Goal: Use online tool/utility: Use online tool/utility

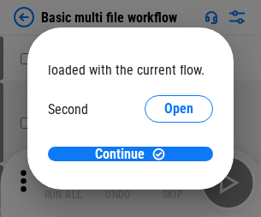
click at [165, 154] on span "Open" at bounding box center [179, 161] width 29 height 14
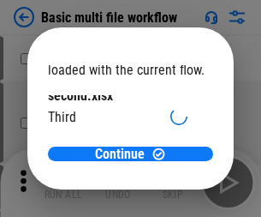
scroll to position [49, 0]
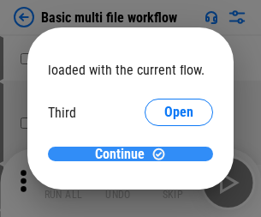
click at [124, 154] on span "Continue" at bounding box center [120, 154] width 50 height 14
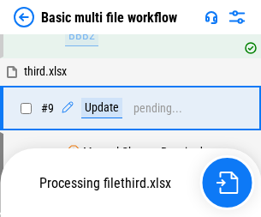
scroll to position [717, 0]
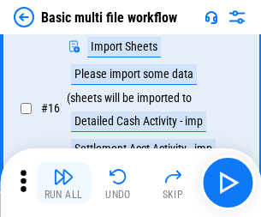
click at [63, 183] on img "button" at bounding box center [63, 176] width 21 height 21
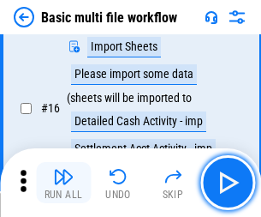
scroll to position [1140, 0]
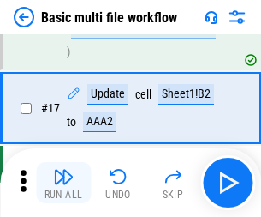
click at [63, 183] on img "button" at bounding box center [63, 176] width 21 height 21
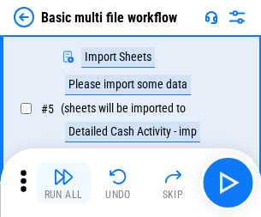
click at [63, 183] on img "button" at bounding box center [63, 176] width 21 height 21
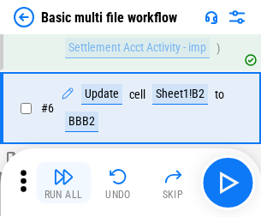
click at [63, 183] on img "button" at bounding box center [63, 176] width 21 height 21
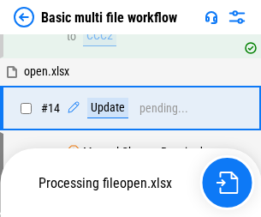
scroll to position [1020, 0]
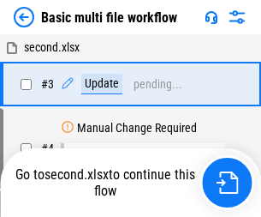
scroll to position [183, 0]
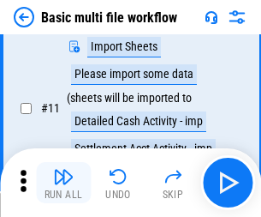
click at [63, 183] on img "button" at bounding box center [63, 176] width 21 height 21
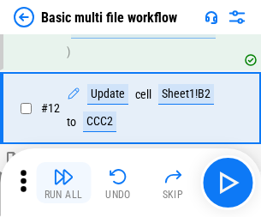
click at [63, 183] on img "button" at bounding box center [63, 176] width 21 height 21
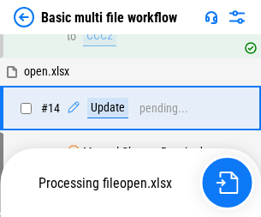
scroll to position [1140, 0]
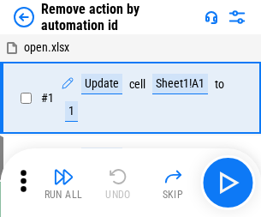
scroll to position [63, 0]
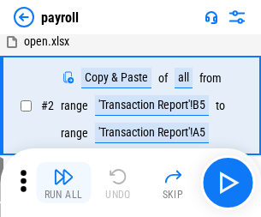
click at [63, 183] on img "button" at bounding box center [63, 176] width 21 height 21
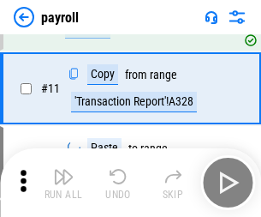
scroll to position [212, 0]
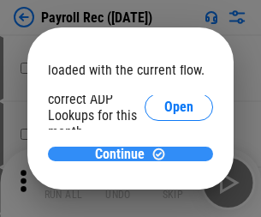
click at [124, 153] on span "Continue" at bounding box center [120, 154] width 50 height 14
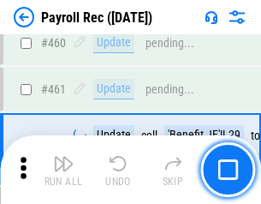
scroll to position [9132, 0]
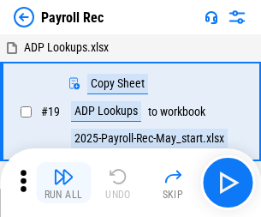
click at [63, 183] on img "button" at bounding box center [63, 176] width 21 height 21
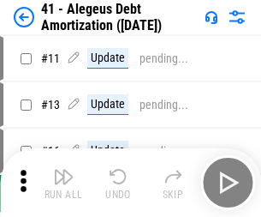
click at [63, 183] on img "button" at bounding box center [63, 176] width 21 height 21
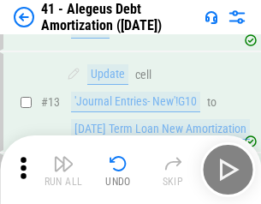
scroll to position [212, 0]
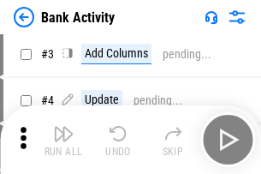
click at [63, 140] on img "button" at bounding box center [63, 133] width 21 height 21
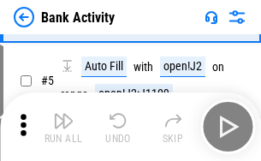
scroll to position [91, 0]
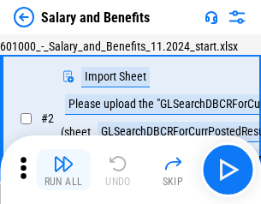
click at [63, 170] on img "button" at bounding box center [63, 163] width 21 height 21
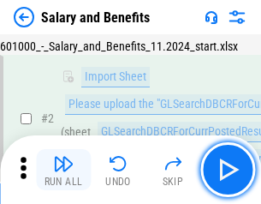
scroll to position [124, 0]
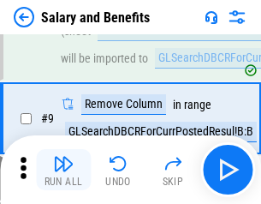
click at [63, 170] on img "button" at bounding box center [63, 163] width 21 height 21
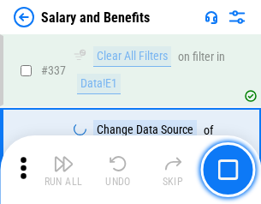
scroll to position [8024, 0]
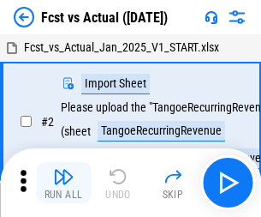
click at [63, 170] on img "button" at bounding box center [63, 176] width 21 height 21
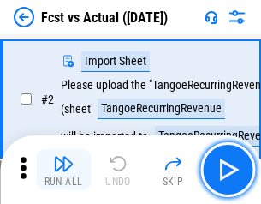
scroll to position [160, 0]
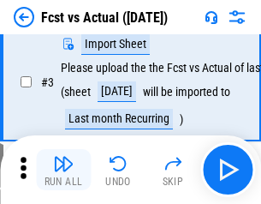
click at [63, 170] on img "button" at bounding box center [63, 163] width 21 height 21
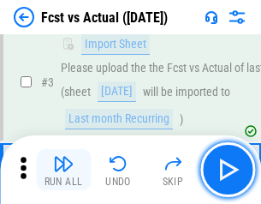
scroll to position [257, 0]
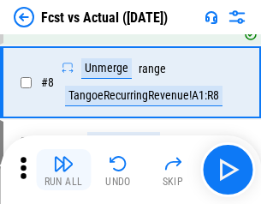
click at [63, 170] on img "button" at bounding box center [63, 163] width 21 height 21
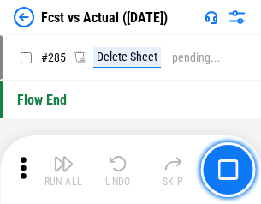
scroll to position [8110, 0]
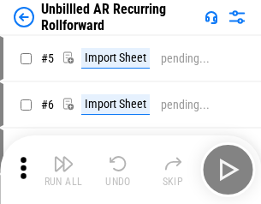
click at [63, 170] on img "button" at bounding box center [63, 163] width 21 height 21
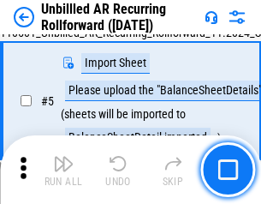
scroll to position [161, 0]
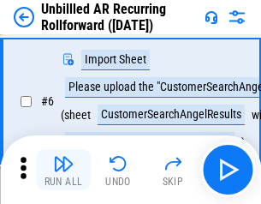
click at [63, 170] on img "button" at bounding box center [63, 163] width 21 height 21
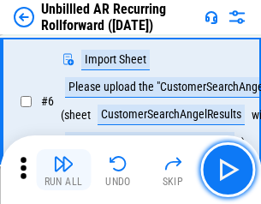
scroll to position [276, 0]
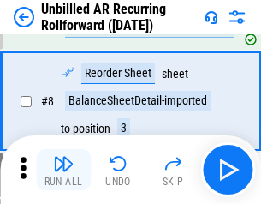
click at [63, 170] on img "button" at bounding box center [63, 163] width 21 height 21
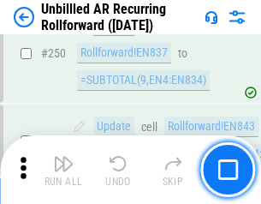
scroll to position [5821, 0]
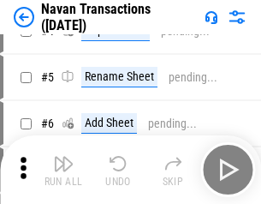
click at [63, 170] on img "button" at bounding box center [63, 163] width 21 height 21
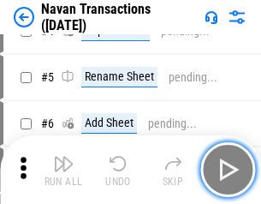
scroll to position [147, 0]
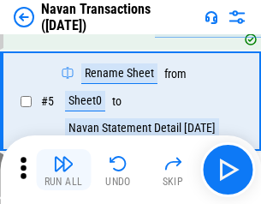
click at [63, 170] on img "button" at bounding box center [63, 163] width 21 height 21
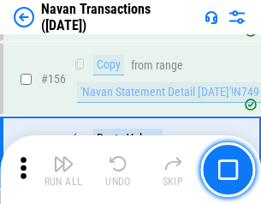
scroll to position [5556, 0]
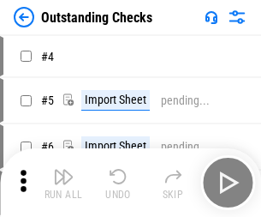
click at [63, 170] on img "button" at bounding box center [63, 176] width 21 height 21
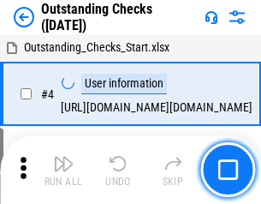
scroll to position [179, 0]
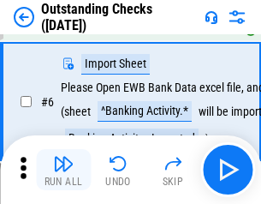
click at [63, 170] on img "button" at bounding box center [63, 163] width 21 height 21
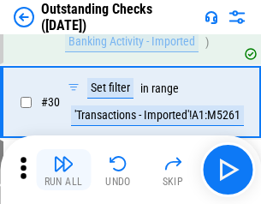
click at [63, 170] on img "button" at bounding box center [63, 163] width 21 height 21
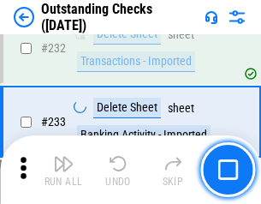
scroll to position [5204, 0]
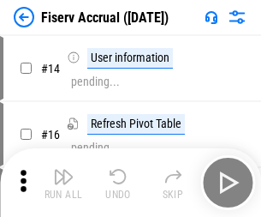
click at [63, 170] on img "button" at bounding box center [63, 176] width 21 height 21
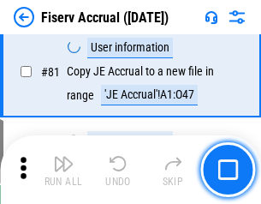
scroll to position [2252, 0]
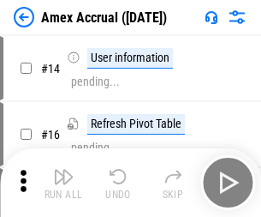
click at [63, 170] on img "button" at bounding box center [63, 176] width 21 height 21
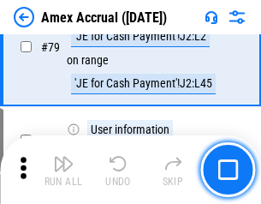
scroll to position [2224, 0]
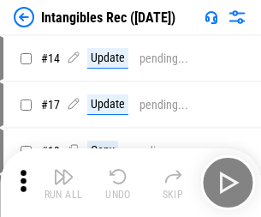
click at [63, 183] on img "button" at bounding box center [63, 176] width 21 height 21
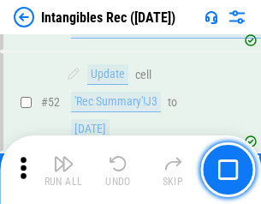
scroll to position [667, 0]
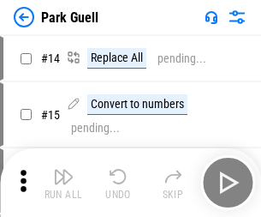
click at [63, 170] on img "button" at bounding box center [63, 176] width 21 height 21
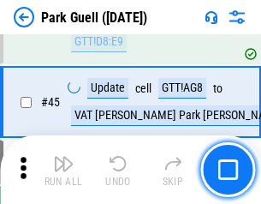
scroll to position [2143, 0]
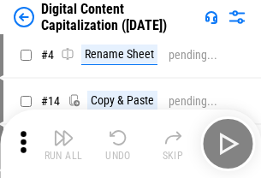
click at [63, 144] on img "button" at bounding box center [63, 138] width 21 height 21
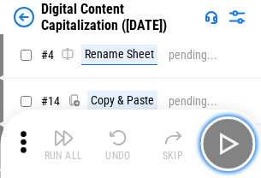
scroll to position [160, 0]
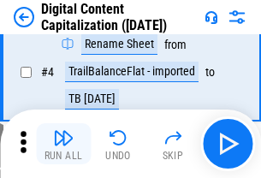
click at [63, 144] on img "button" at bounding box center [63, 138] width 21 height 21
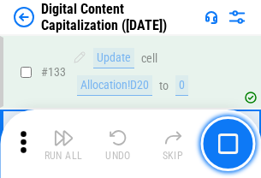
scroll to position [1817, 0]
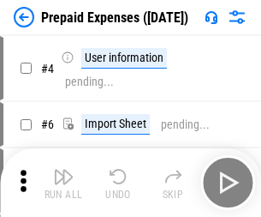
click at [63, 170] on img "button" at bounding box center [63, 176] width 21 height 21
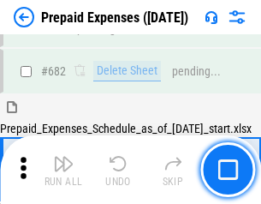
scroll to position [4712, 0]
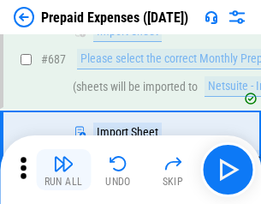
click at [63, 170] on img "button" at bounding box center [63, 163] width 21 height 21
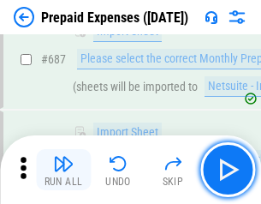
scroll to position [4799, 0]
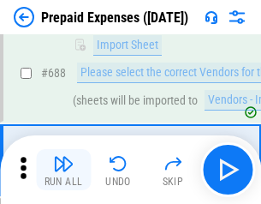
click at [63, 170] on img "button" at bounding box center [63, 163] width 21 height 21
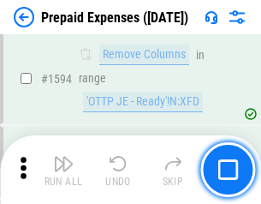
scroll to position [16685, 0]
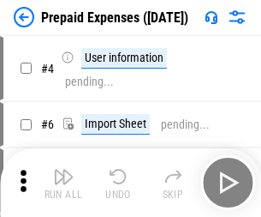
click at [63, 183] on img "button" at bounding box center [63, 176] width 21 height 21
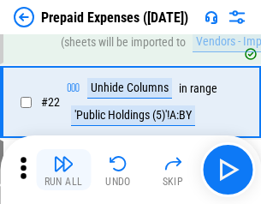
click at [63, 170] on img "button" at bounding box center [63, 163] width 21 height 21
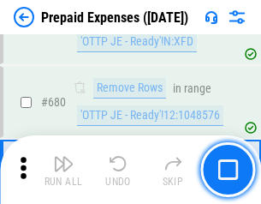
scroll to position [5967, 0]
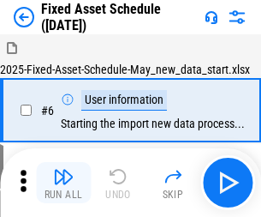
click at [63, 183] on img "button" at bounding box center [63, 176] width 21 height 21
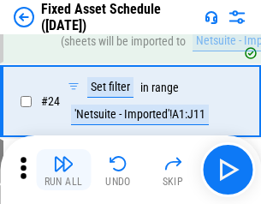
click at [63, 170] on img "button" at bounding box center [63, 163] width 21 height 21
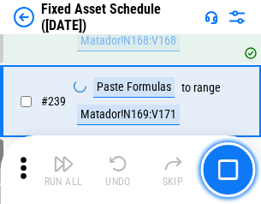
scroll to position [5308, 0]
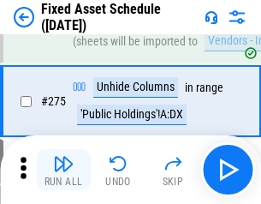
click at [63, 170] on img "button" at bounding box center [63, 163] width 21 height 21
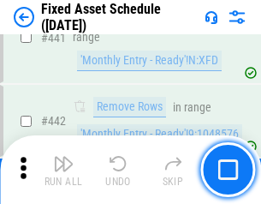
scroll to position [7660, 0]
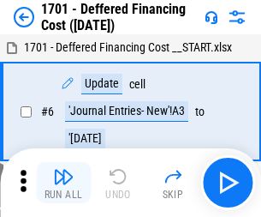
click at [63, 183] on img "button" at bounding box center [63, 176] width 21 height 21
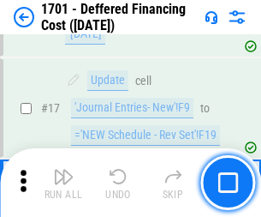
scroll to position [206, 0]
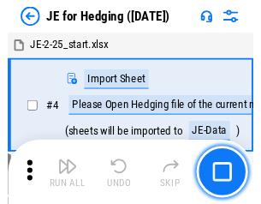
scroll to position [97, 0]
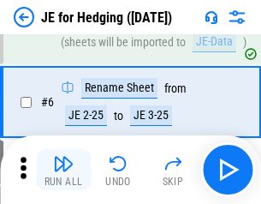
click at [63, 170] on img "button" at bounding box center [63, 163] width 21 height 21
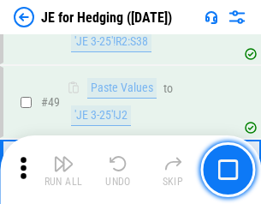
scroll to position [1110, 0]
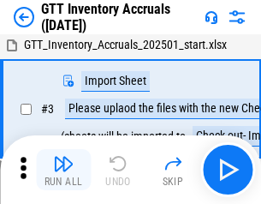
click at [63, 170] on img "button" at bounding box center [63, 163] width 21 height 21
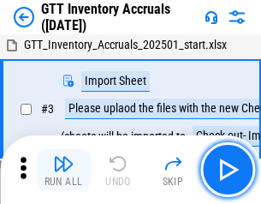
scroll to position [111, 0]
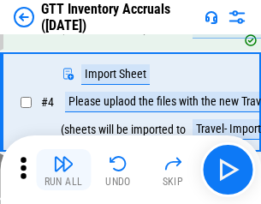
click at [63, 170] on img "button" at bounding box center [63, 163] width 21 height 21
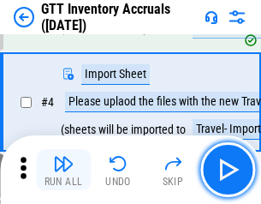
scroll to position [198, 0]
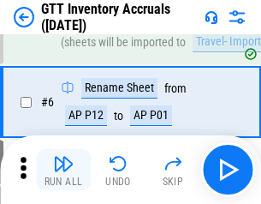
click at [63, 170] on img "button" at bounding box center [63, 163] width 21 height 21
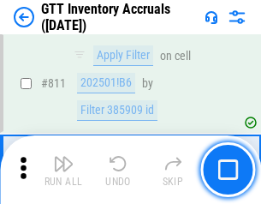
scroll to position [13007, 0]
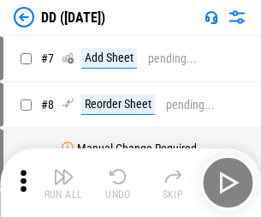
click at [63, 183] on img "button" at bounding box center [63, 176] width 21 height 21
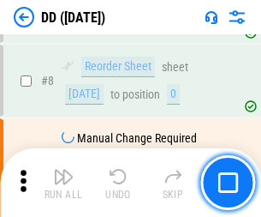
scroll to position [165, 0]
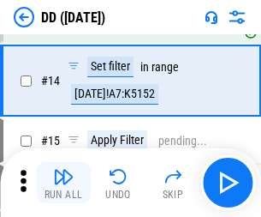
click at [63, 183] on img "button" at bounding box center [63, 176] width 21 height 21
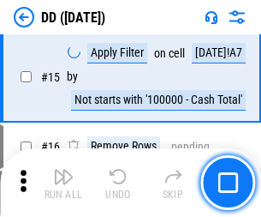
scroll to position [440, 0]
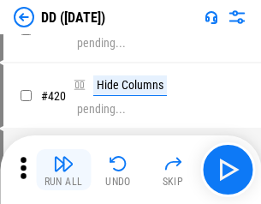
click at [63, 170] on img "button" at bounding box center [63, 163] width 21 height 21
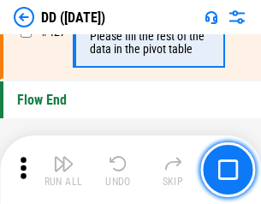
scroll to position [8202, 0]
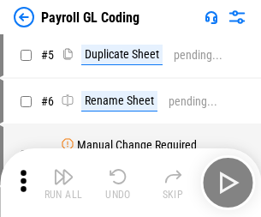
click at [63, 183] on img "button" at bounding box center [63, 176] width 21 height 21
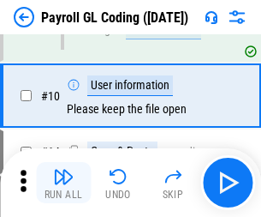
click at [63, 183] on img "button" at bounding box center [63, 176] width 21 height 21
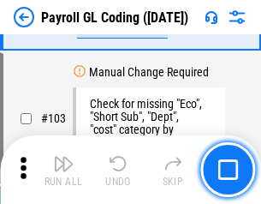
scroll to position [4020, 0]
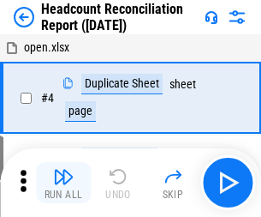
click at [63, 183] on img "button" at bounding box center [63, 176] width 21 height 21
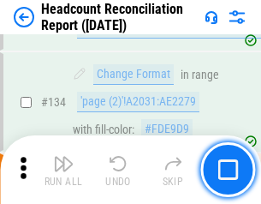
scroll to position [2060, 0]
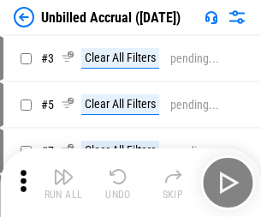
click at [63, 183] on img "button" at bounding box center [63, 176] width 21 height 21
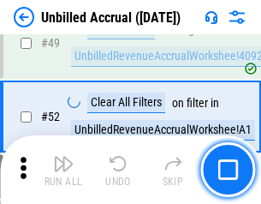
scroll to position [1554, 0]
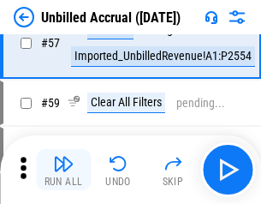
click at [63, 170] on img "button" at bounding box center [63, 163] width 21 height 21
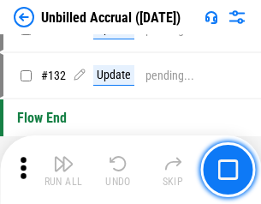
scroll to position [5104, 0]
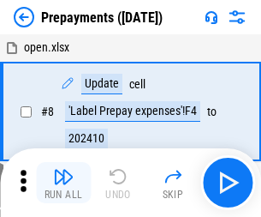
click at [63, 183] on img "button" at bounding box center [63, 176] width 21 height 21
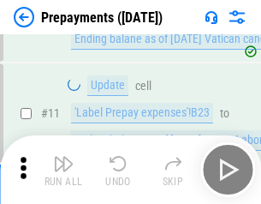
scroll to position [107, 0]
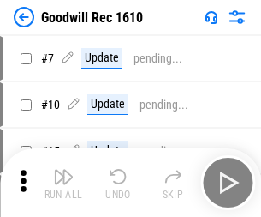
click at [63, 183] on img "button" at bounding box center [63, 176] width 21 height 21
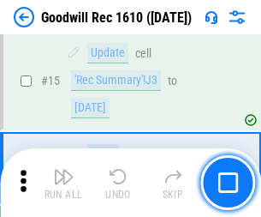
scroll to position [293, 0]
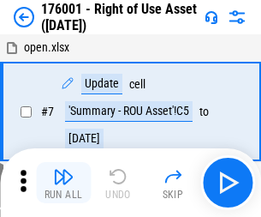
click at [63, 183] on img "button" at bounding box center [63, 176] width 21 height 21
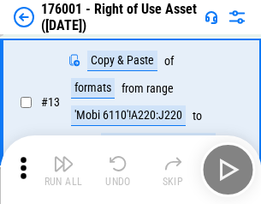
scroll to position [111, 0]
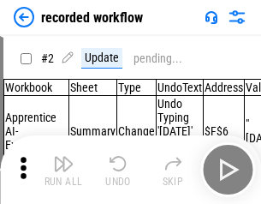
click at [63, 170] on img "button" at bounding box center [63, 163] width 21 height 21
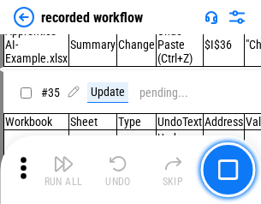
scroll to position [5356, 0]
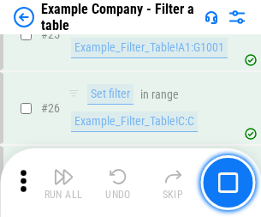
scroll to position [1568, 0]
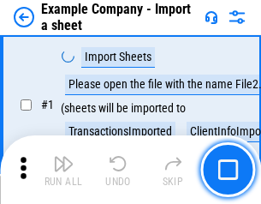
scroll to position [144, 0]
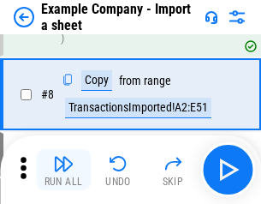
click at [63, 170] on img "button" at bounding box center [63, 163] width 21 height 21
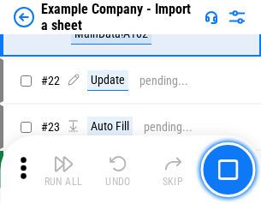
scroll to position [379, 0]
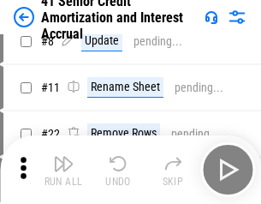
click at [63, 170] on img "button" at bounding box center [63, 163] width 21 height 21
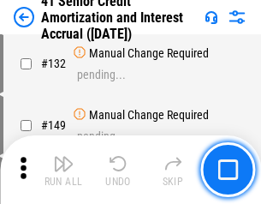
click at [63, 170] on img "button" at bounding box center [63, 163] width 21 height 21
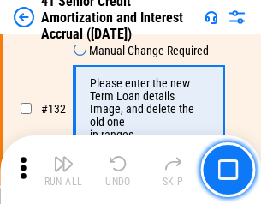
scroll to position [1791, 0]
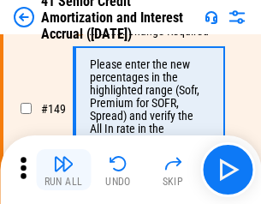
click at [63, 170] on img "button" at bounding box center [63, 163] width 21 height 21
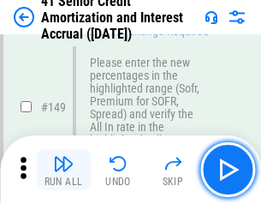
scroll to position [1971, 0]
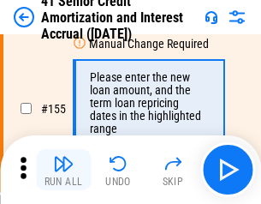
click at [63, 170] on img "button" at bounding box center [63, 163] width 21 height 21
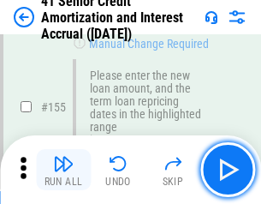
scroll to position [2089, 0]
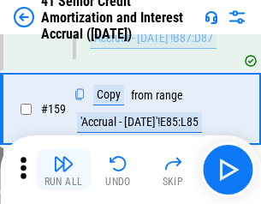
click at [63, 170] on img "button" at bounding box center [63, 163] width 21 height 21
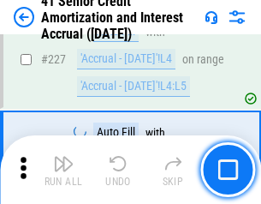
scroll to position [3838, 0]
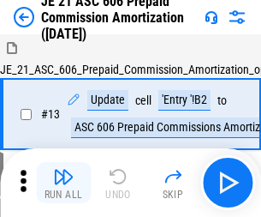
click at [63, 170] on img "button" at bounding box center [63, 176] width 21 height 21
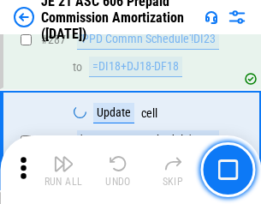
scroll to position [3153, 0]
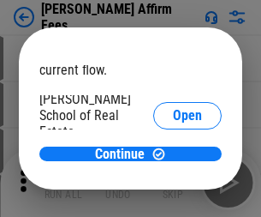
click at [173, 199] on span "Open" at bounding box center [187, 206] width 29 height 14
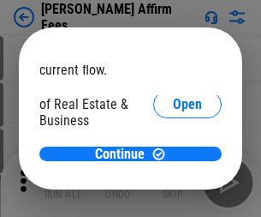
click at [173, 179] on span "Open" at bounding box center [187, 186] width 29 height 14
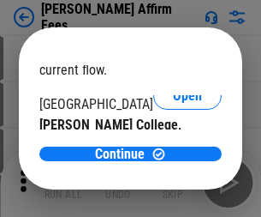
click at [173, 160] on span "Open" at bounding box center [187, 167] width 29 height 14
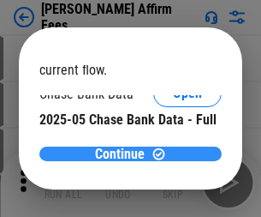
click at [124, 153] on span "Continue" at bounding box center [120, 154] width 50 height 14
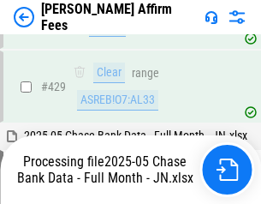
scroll to position [4473, 0]
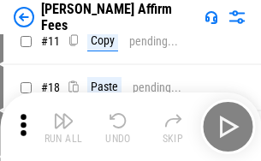
click at [63, 127] on img "button" at bounding box center [63, 121] width 21 height 21
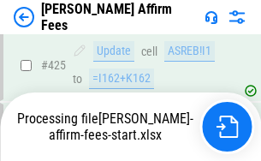
scroll to position [4494, 0]
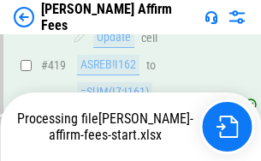
scroll to position [4520, 0]
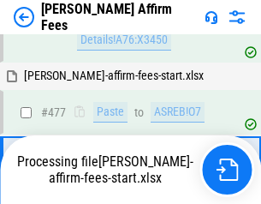
scroll to position [4572, 0]
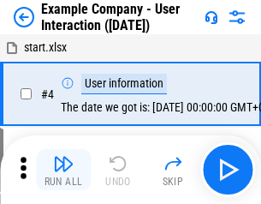
click at [63, 170] on img "button" at bounding box center [63, 163] width 21 height 21
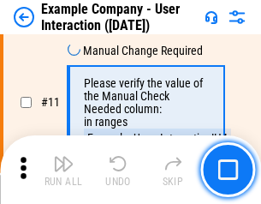
scroll to position [371, 0]
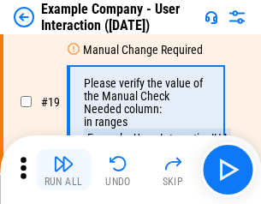
click at [63, 170] on img "button" at bounding box center [63, 163] width 21 height 21
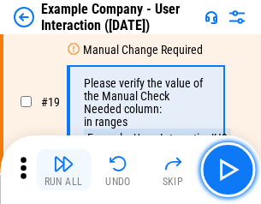
click at [63, 170] on img "button" at bounding box center [63, 163] width 21 height 21
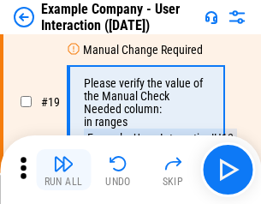
click at [63, 170] on img "button" at bounding box center [63, 163] width 21 height 21
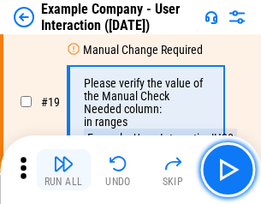
click at [63, 170] on img "button" at bounding box center [63, 163] width 21 height 21
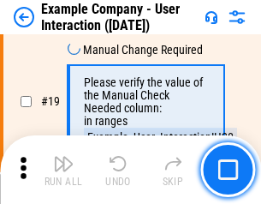
scroll to position [473, 0]
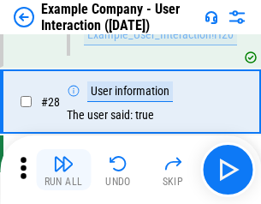
click at [63, 170] on img "button" at bounding box center [63, 163] width 21 height 21
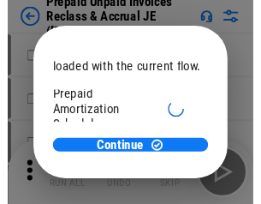
scroll to position [102, 0]
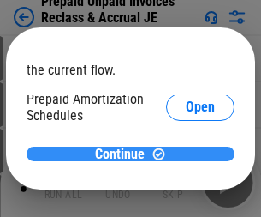
click at [124, 153] on span "Continue" at bounding box center [120, 154] width 50 height 14
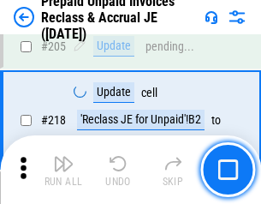
scroll to position [2221, 0]
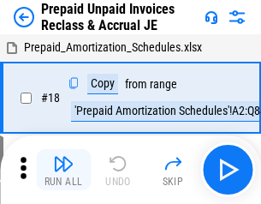
click at [63, 170] on img "button" at bounding box center [63, 163] width 21 height 21
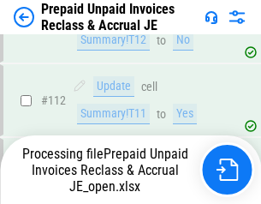
scroll to position [1398, 0]
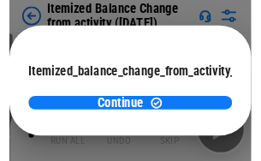
scroll to position [125, 0]
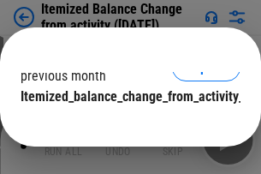
click at [124, 124] on span "Continue" at bounding box center [120, 131] width 50 height 14
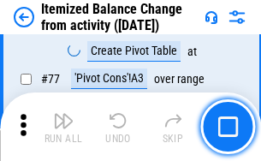
scroll to position [1675, 0]
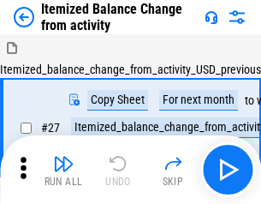
scroll to position [27, 0]
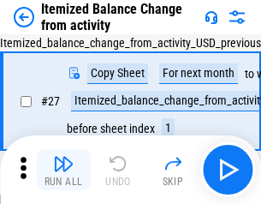
click at [63, 170] on img "button" at bounding box center [63, 163] width 21 height 21
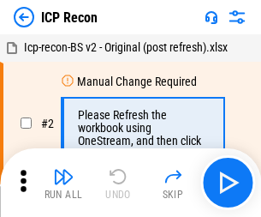
scroll to position [8, 0]
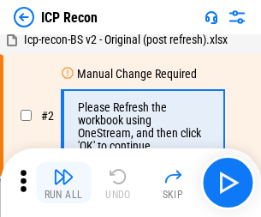
click at [63, 183] on img "button" at bounding box center [63, 176] width 21 height 21
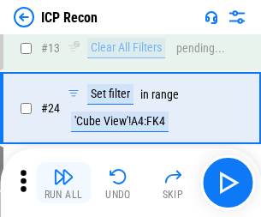
click at [63, 183] on img "button" at bounding box center [63, 176] width 21 height 21
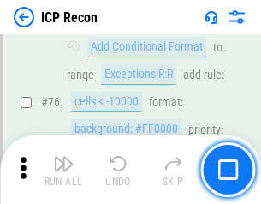
scroll to position [1540, 0]
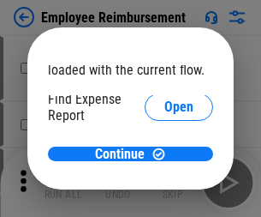
click at [165, 199] on span "Open" at bounding box center [179, 206] width 29 height 14
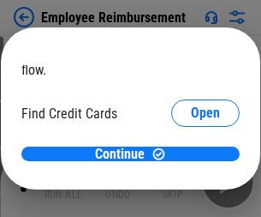
scroll to position [100, 0]
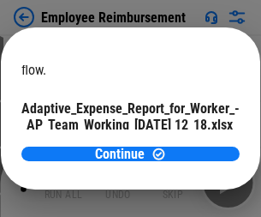
click at [191, 144] on span "Open" at bounding box center [205, 151] width 29 height 14
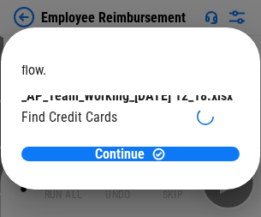
scroll to position [178, 0]
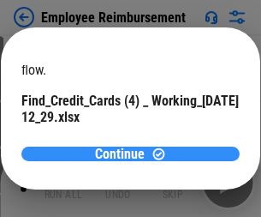
click at [124, 153] on span "Continue" at bounding box center [120, 154] width 50 height 14
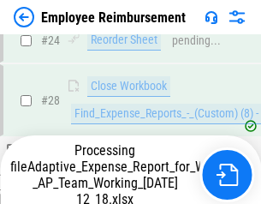
scroll to position [801, 0]
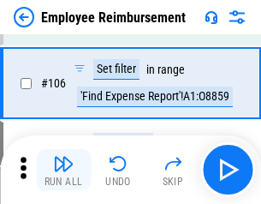
click at [63, 170] on img "button" at bounding box center [63, 163] width 21 height 21
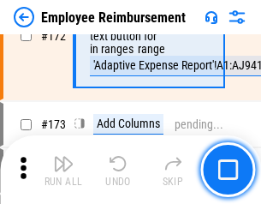
click at [63, 170] on img "button" at bounding box center [63, 163] width 21 height 21
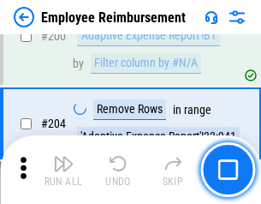
scroll to position [4336, 0]
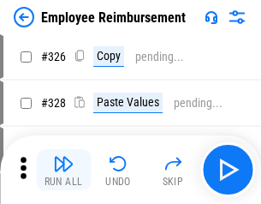
click at [63, 170] on img "button" at bounding box center [63, 163] width 21 height 21
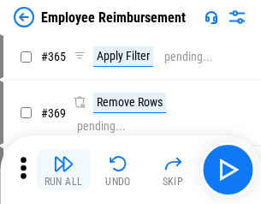
click at [63, 170] on img "button" at bounding box center [63, 163] width 21 height 21
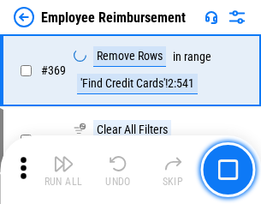
scroll to position [8834, 0]
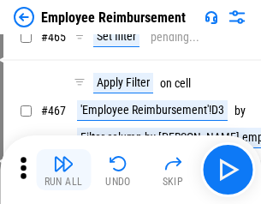
click at [63, 170] on img "button" at bounding box center [63, 163] width 21 height 21
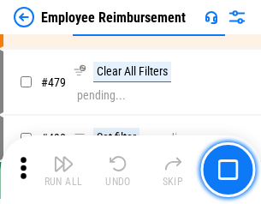
click at [63, 170] on img "button" at bounding box center [63, 163] width 21 height 21
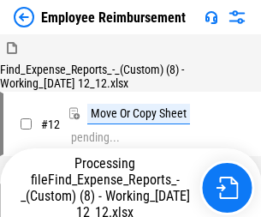
scroll to position [58, 0]
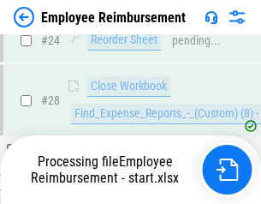
scroll to position [801, 0]
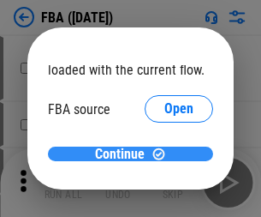
click at [124, 154] on span "Continue" at bounding box center [120, 154] width 50 height 14
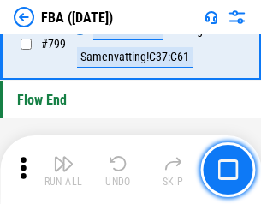
scroll to position [15340, 0]
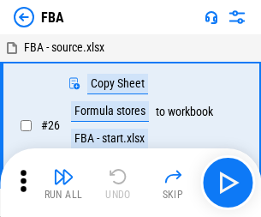
scroll to position [17, 0]
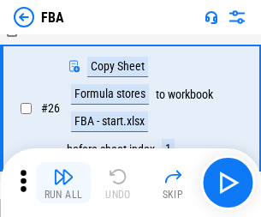
click at [63, 183] on img "button" at bounding box center [63, 176] width 21 height 21
